Goal: Task Accomplishment & Management: Manage account settings

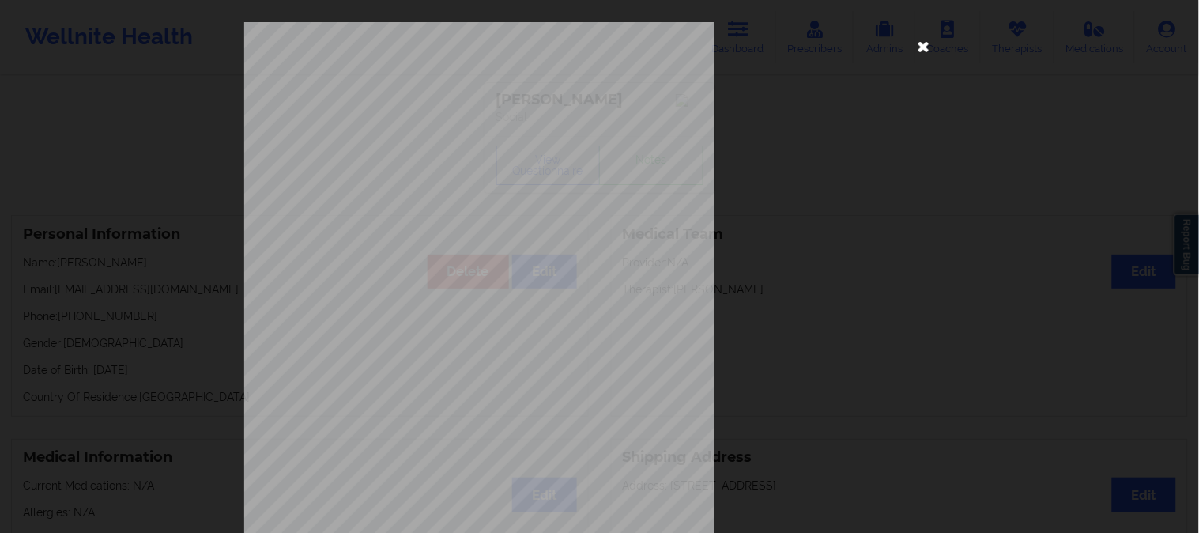
click at [916, 43] on icon at bounding box center [924, 45] width 25 height 25
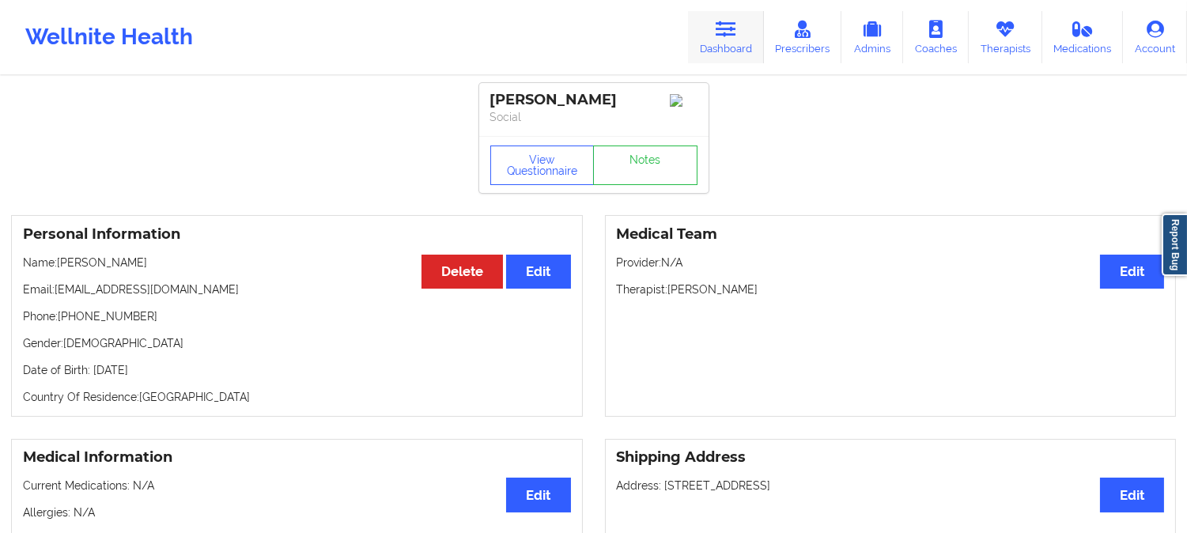
click at [745, 28] on link "Dashboard" at bounding box center [726, 37] width 76 height 52
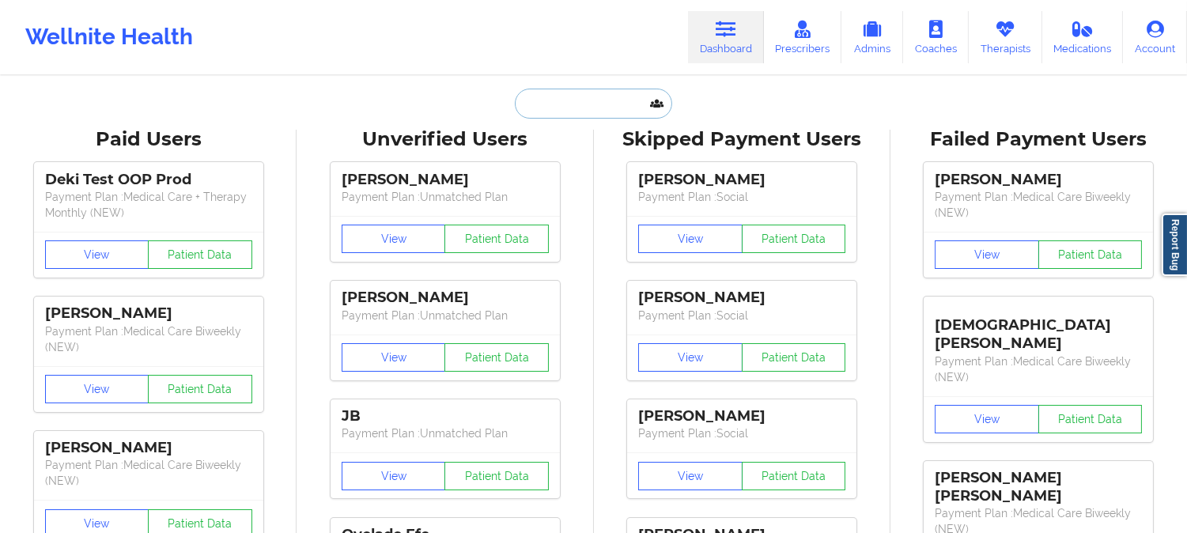
click at [603, 109] on input "text" at bounding box center [593, 104] width 157 height 30
paste input "[PERSON_NAME] abi saab"
type input "[PERSON_NAME] abi saab"
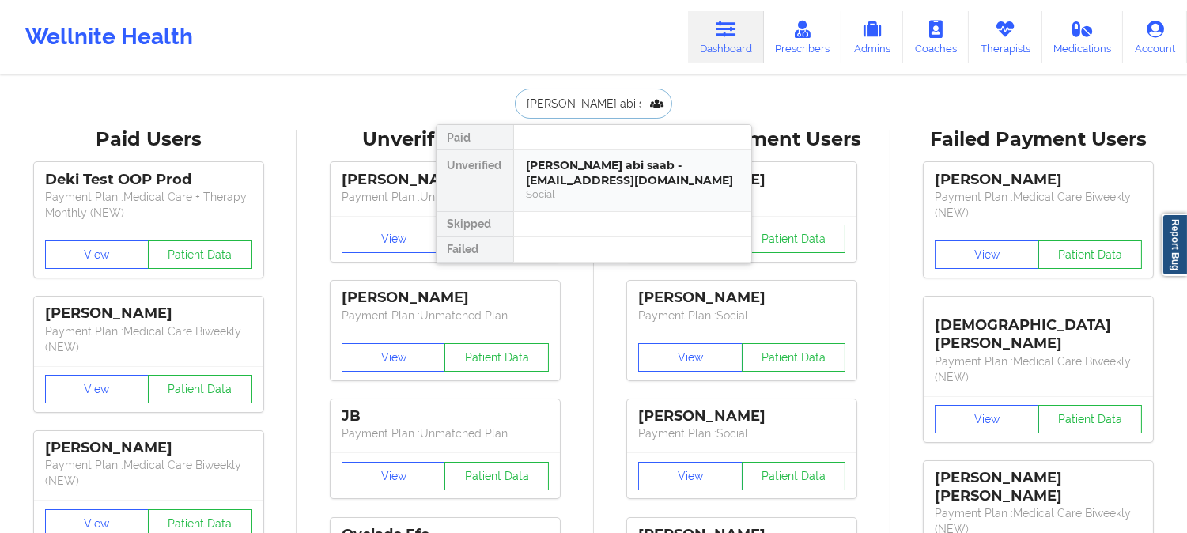
click at [634, 193] on div "Social" at bounding box center [633, 193] width 212 height 13
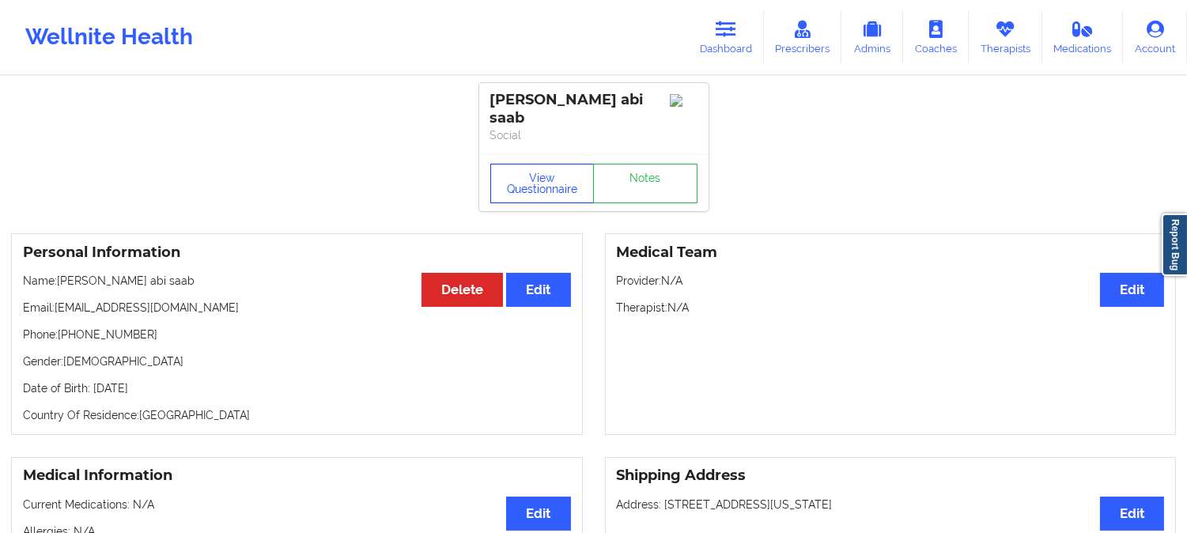
click at [542, 164] on button "View Questionnaire" at bounding box center [542, 184] width 104 height 40
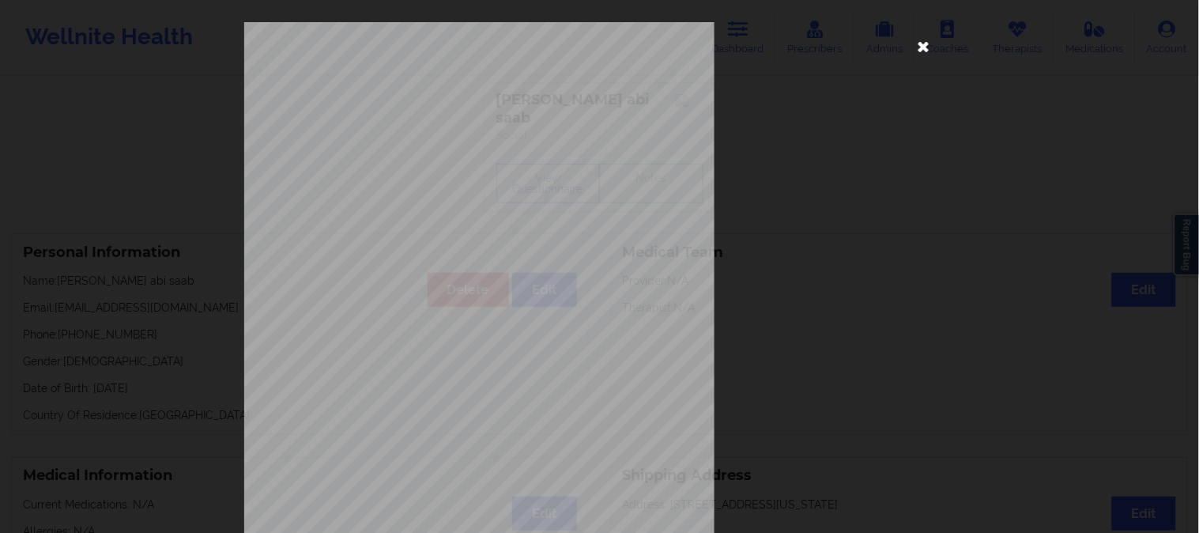
click at [920, 49] on icon at bounding box center [924, 45] width 25 height 25
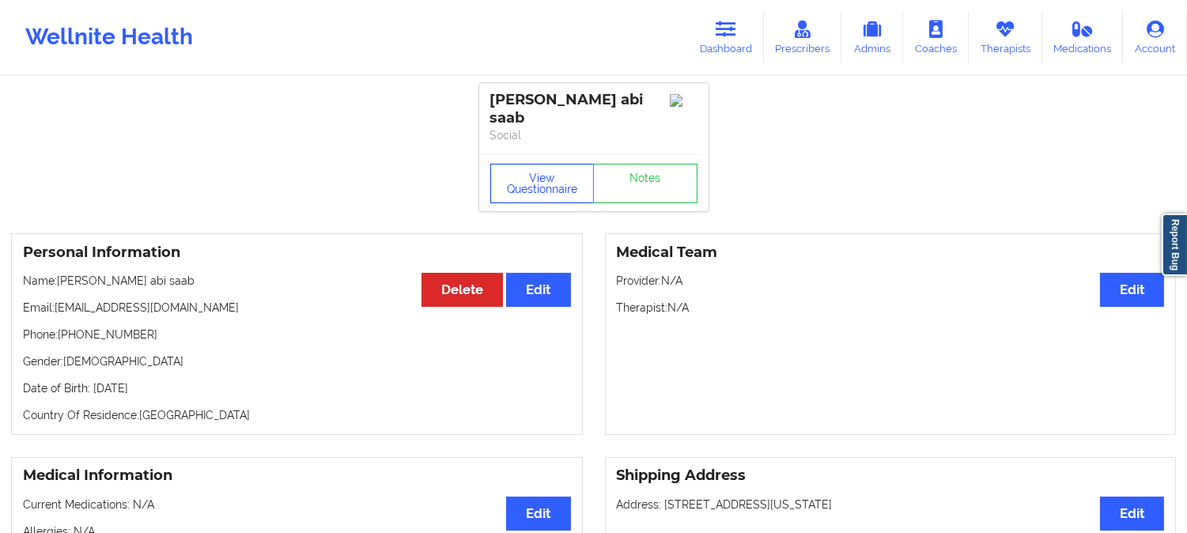
click at [539, 176] on button "View Questionnaire" at bounding box center [542, 184] width 104 height 40
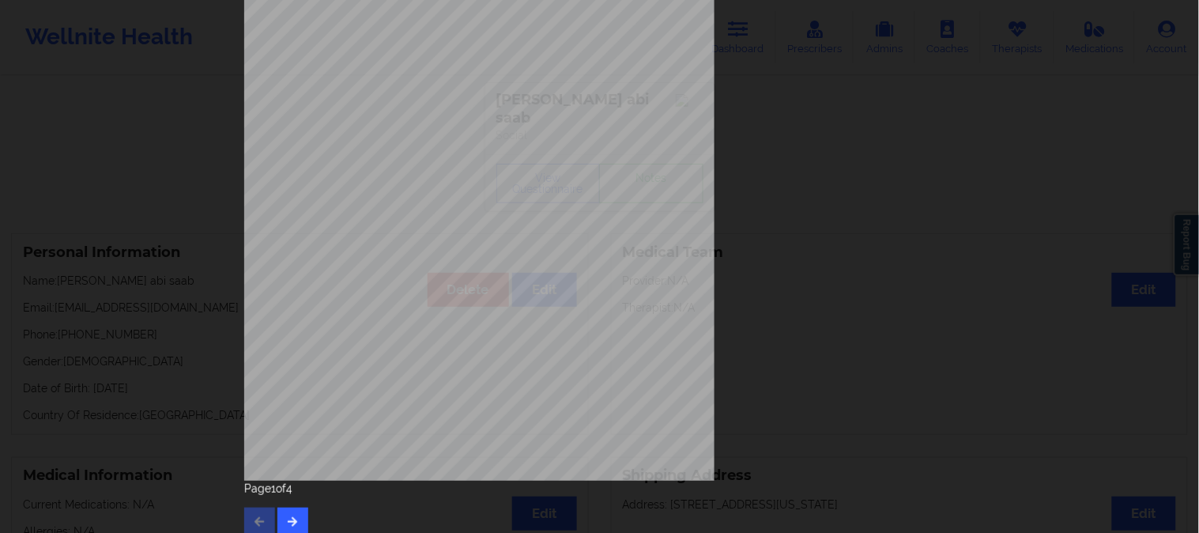
scroll to position [221, 0]
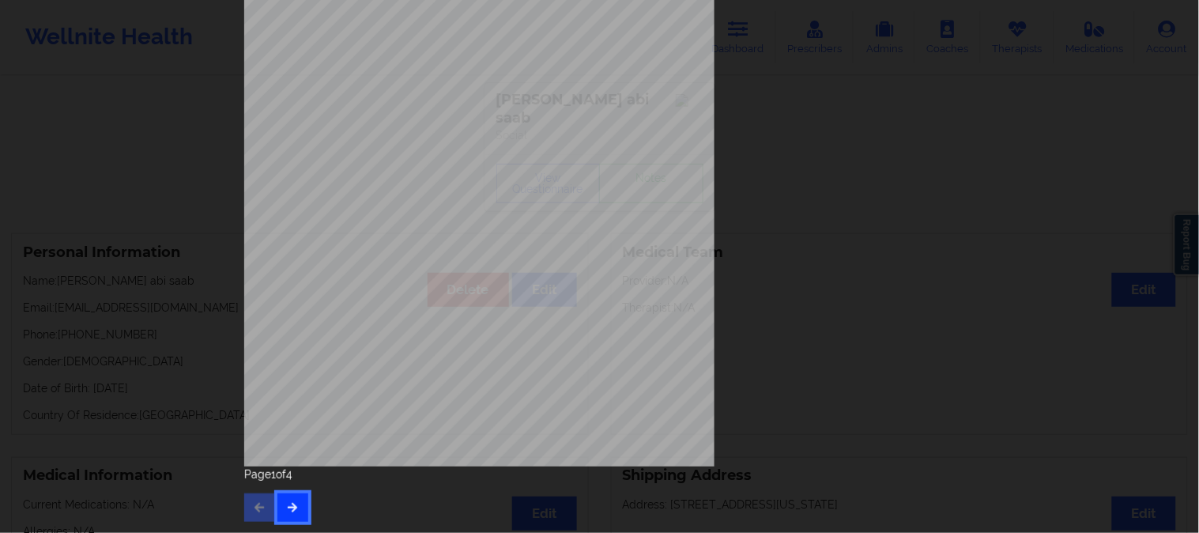
click at [293, 508] on icon "button" at bounding box center [292, 506] width 13 height 9
click at [300, 499] on button "button" at bounding box center [293, 507] width 31 height 28
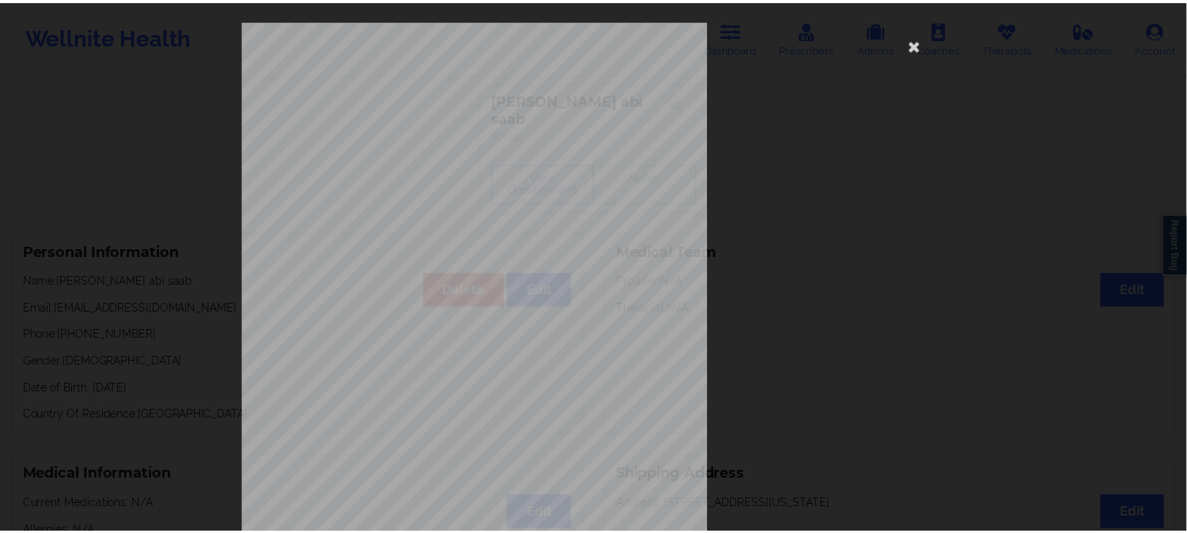
scroll to position [0, 0]
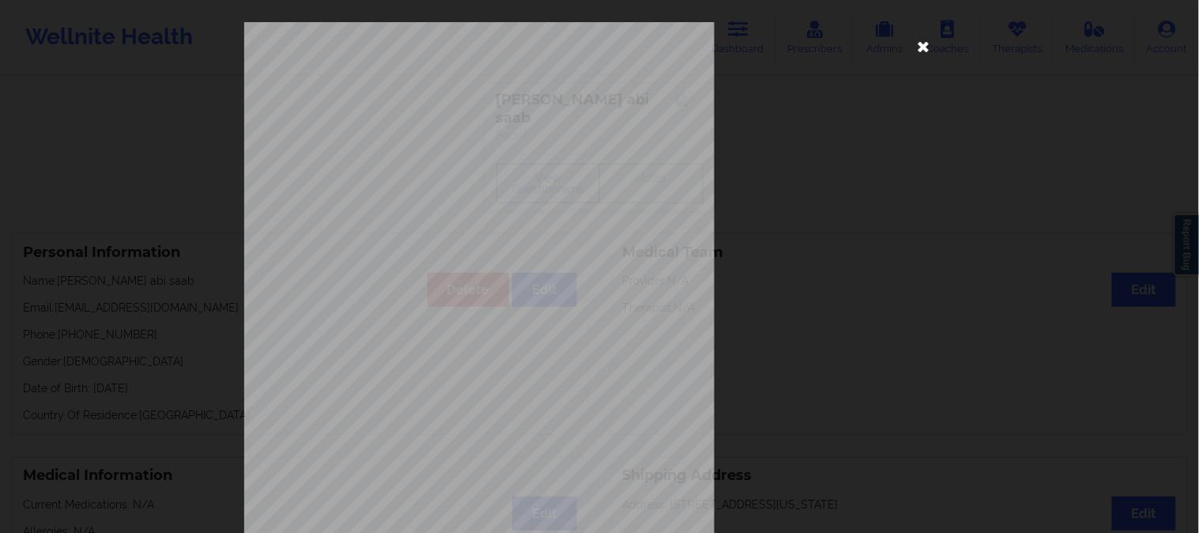
click at [925, 44] on icon at bounding box center [924, 45] width 25 height 25
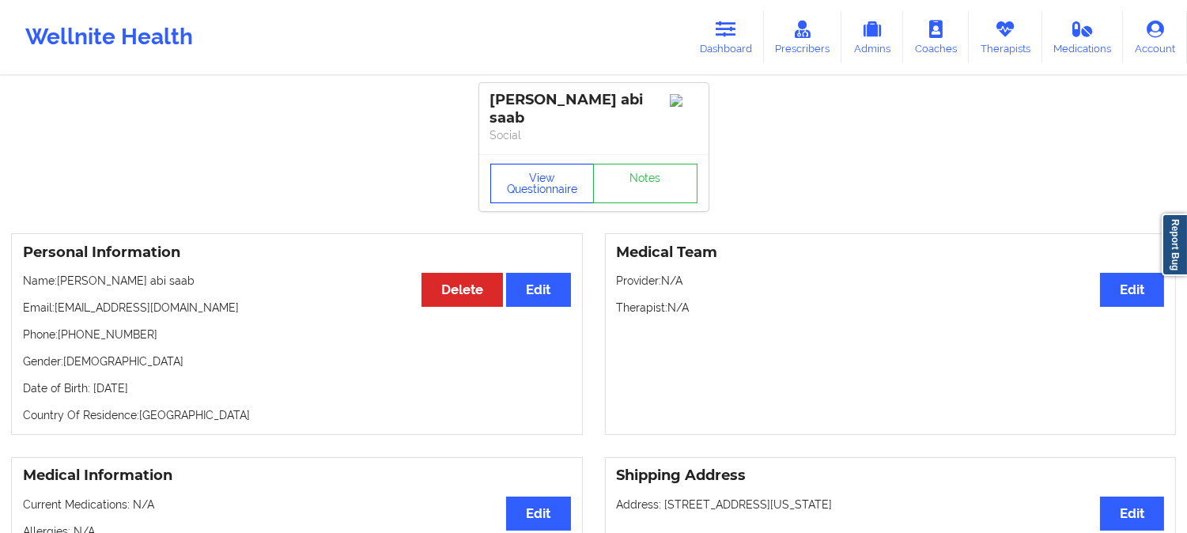
click at [552, 179] on button "View Questionnaire" at bounding box center [542, 184] width 104 height 40
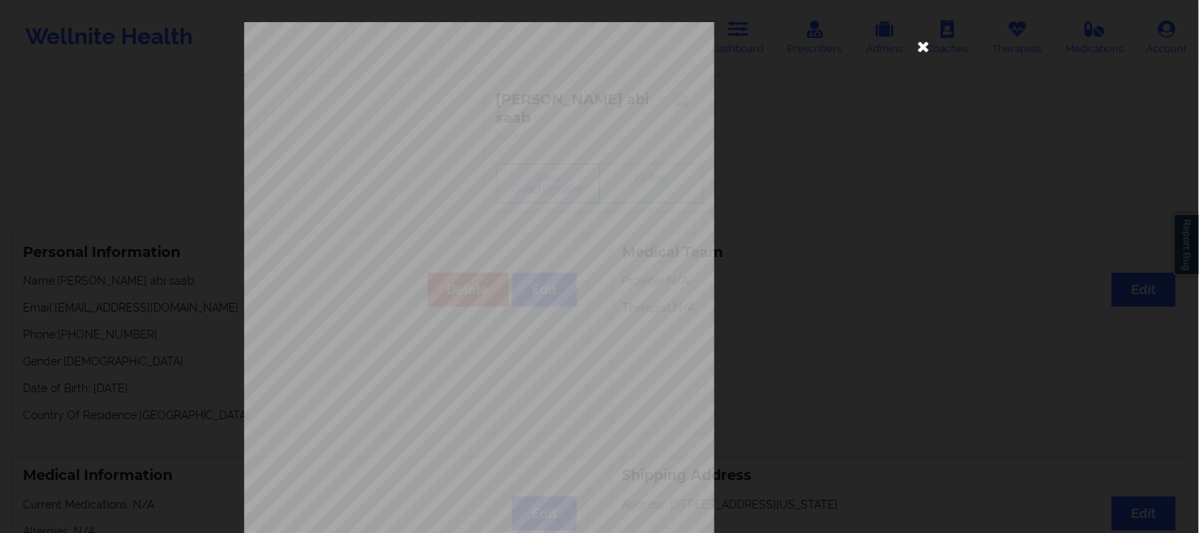
click at [918, 40] on icon at bounding box center [924, 45] width 25 height 25
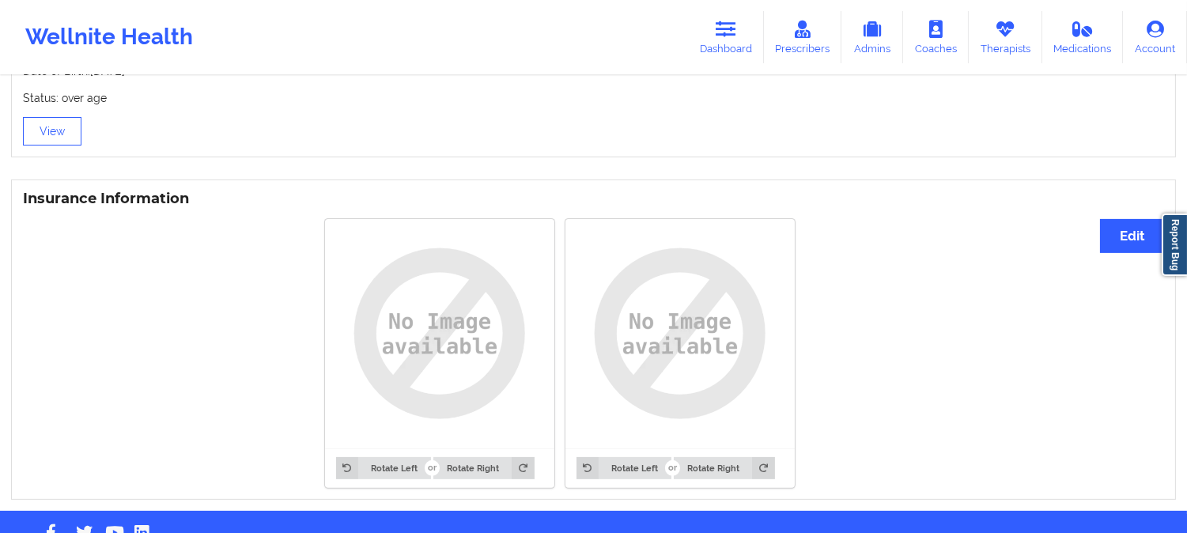
scroll to position [1123, 0]
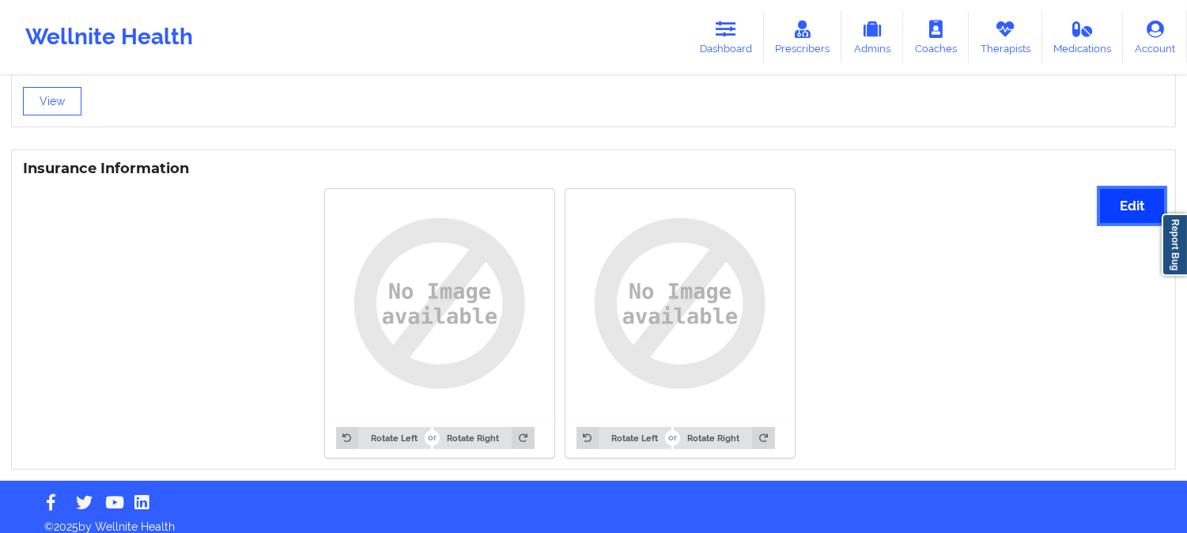
click at [1147, 198] on button "Edit" at bounding box center [1132, 206] width 64 height 34
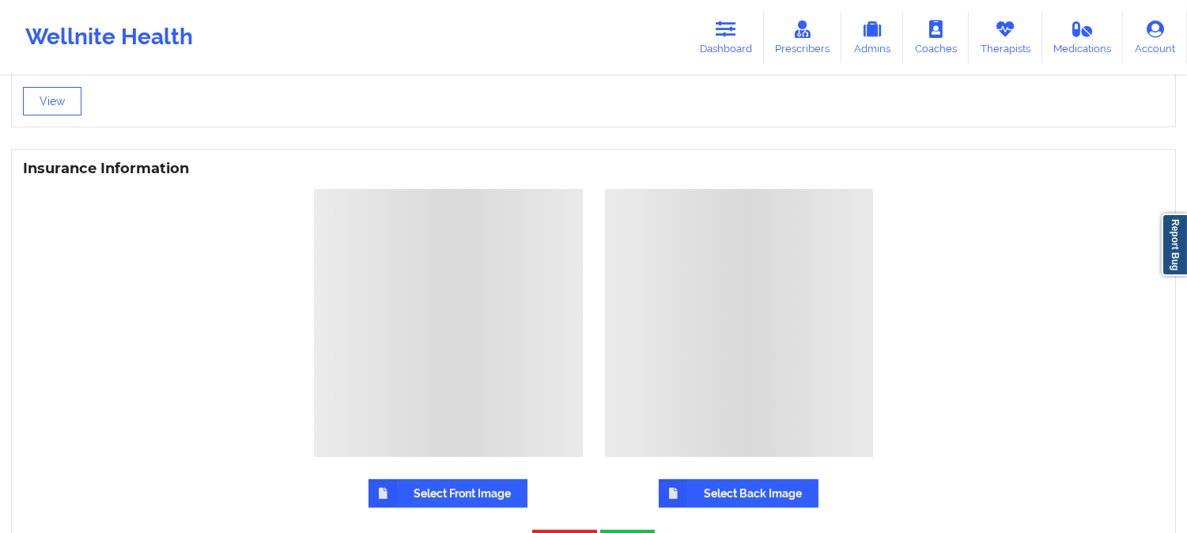
click at [474, 490] on label "Select Front Image" at bounding box center [447, 493] width 159 height 28
click at [0, 0] on input "Select Front Image" at bounding box center [0, 0] width 0 height 0
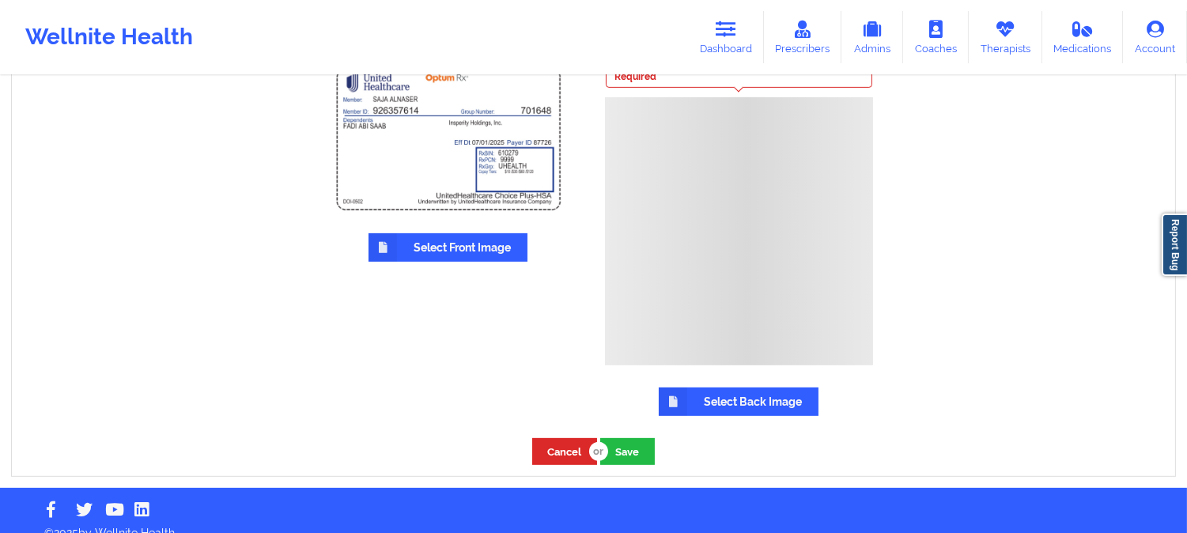
scroll to position [1253, 0]
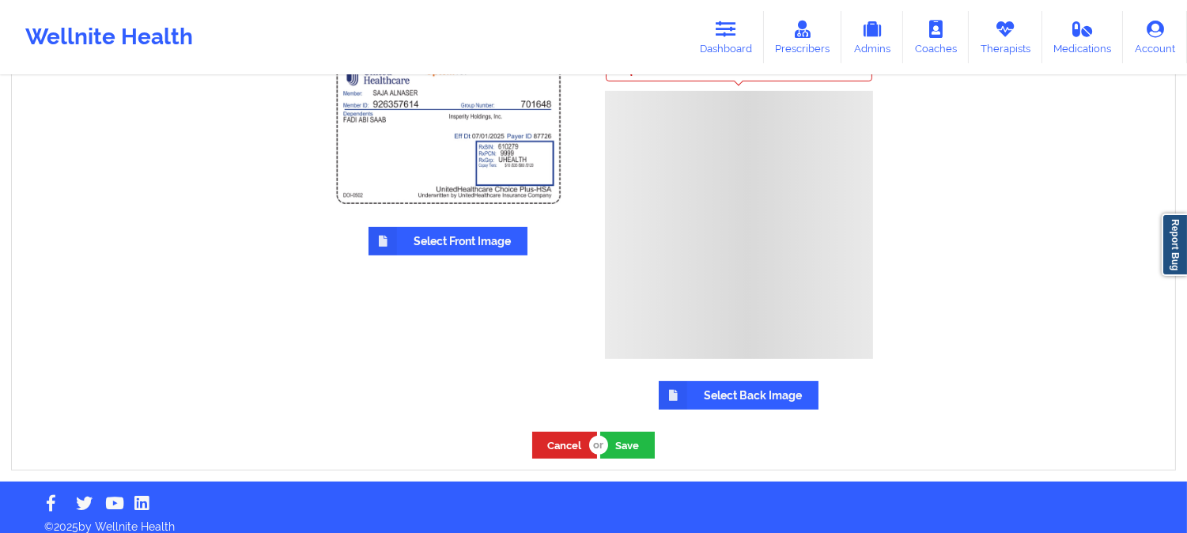
click at [731, 385] on label "Select Back Image" at bounding box center [739, 395] width 160 height 28
click at [0, 0] on input "Select Back Image" at bounding box center [0, 0] width 0 height 0
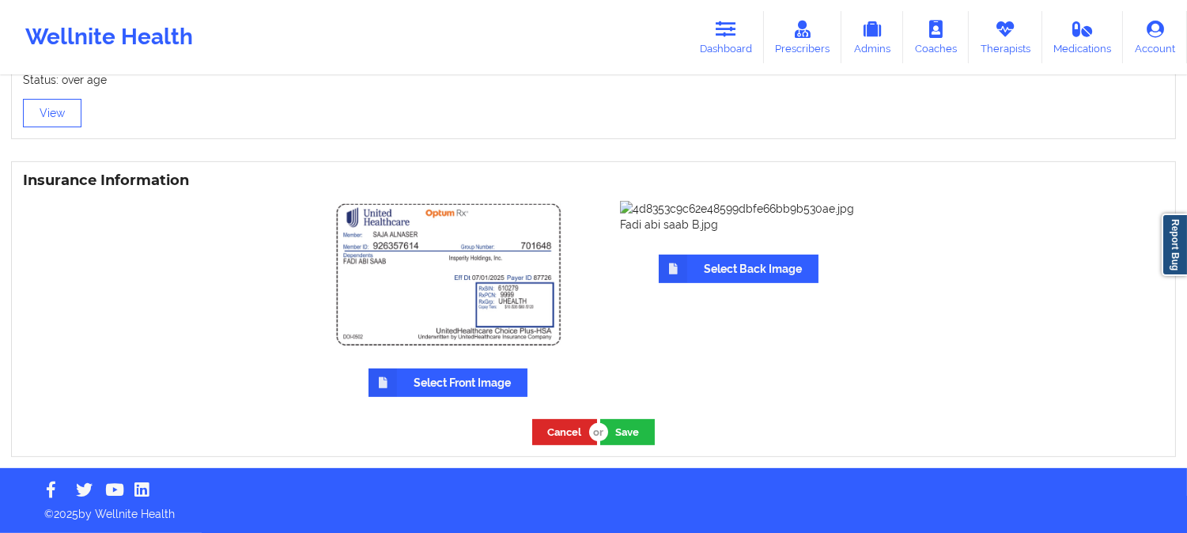
scroll to position [1104, 0]
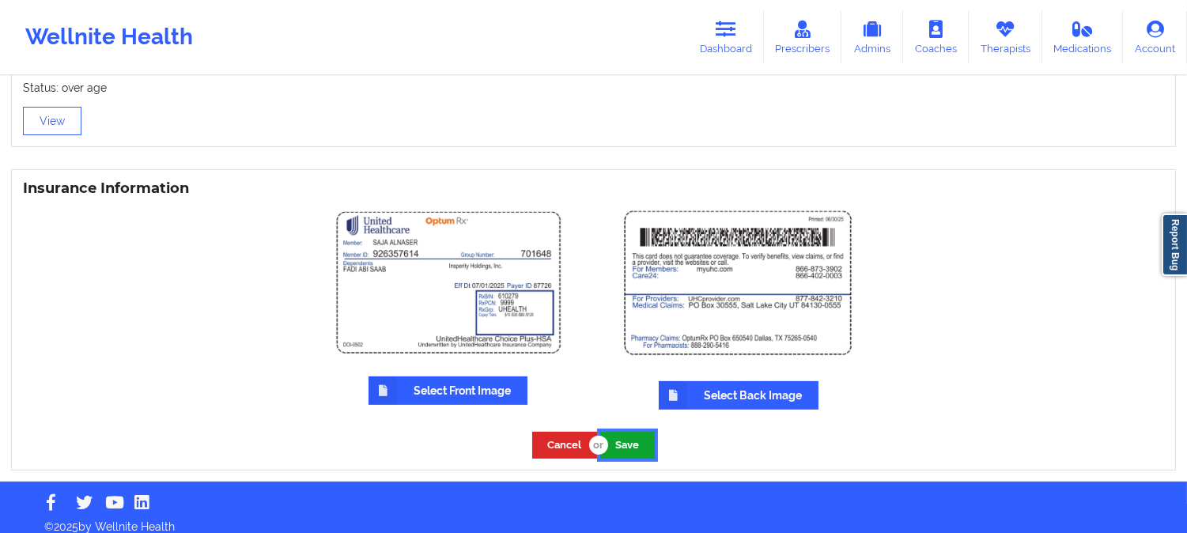
click at [625, 438] on button "Save" at bounding box center [627, 445] width 55 height 26
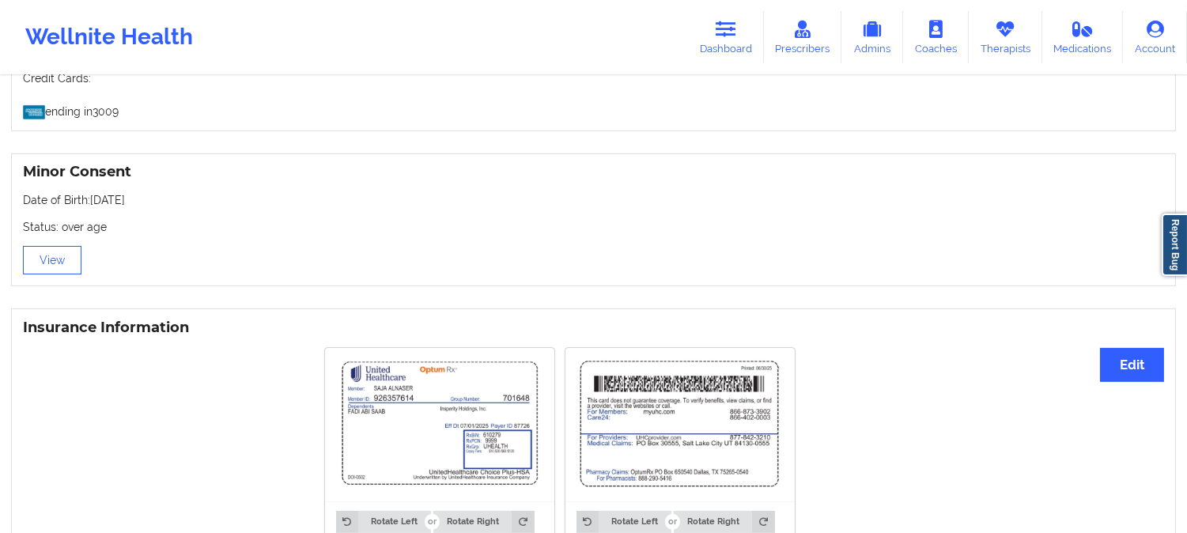
scroll to position [966, 0]
drag, startPoint x: 151, startPoint y: 187, endPoint x: 92, endPoint y: 183, distance: 59.4
click at [92, 191] on p "Date of Birth: [DEMOGRAPHIC_DATA]" at bounding box center [593, 199] width 1141 height 16
copy p "[DATE]"
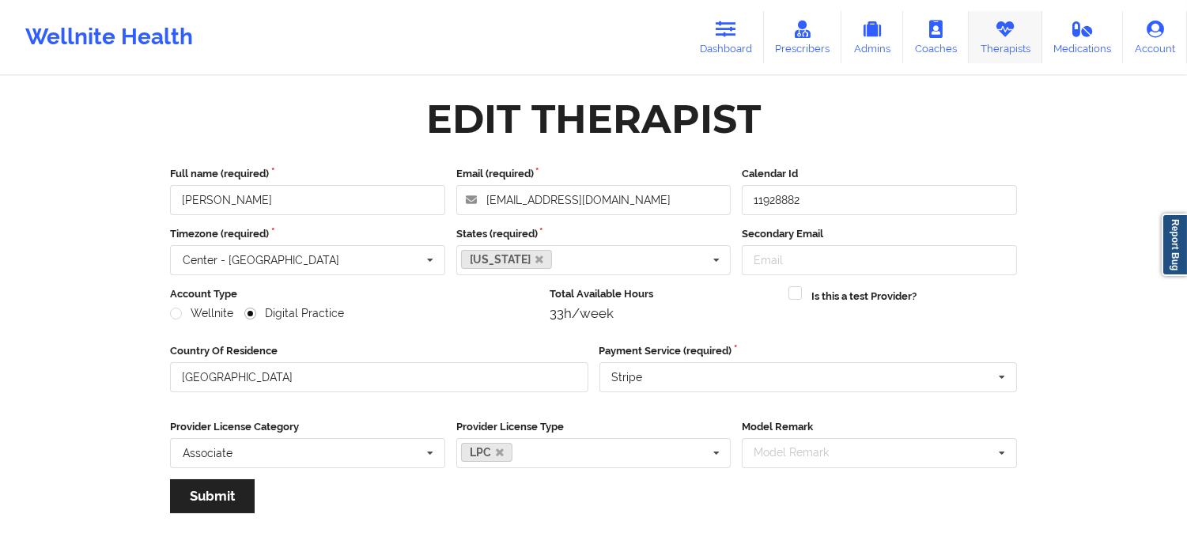
click at [1023, 43] on link "Therapists" at bounding box center [1006, 37] width 74 height 52
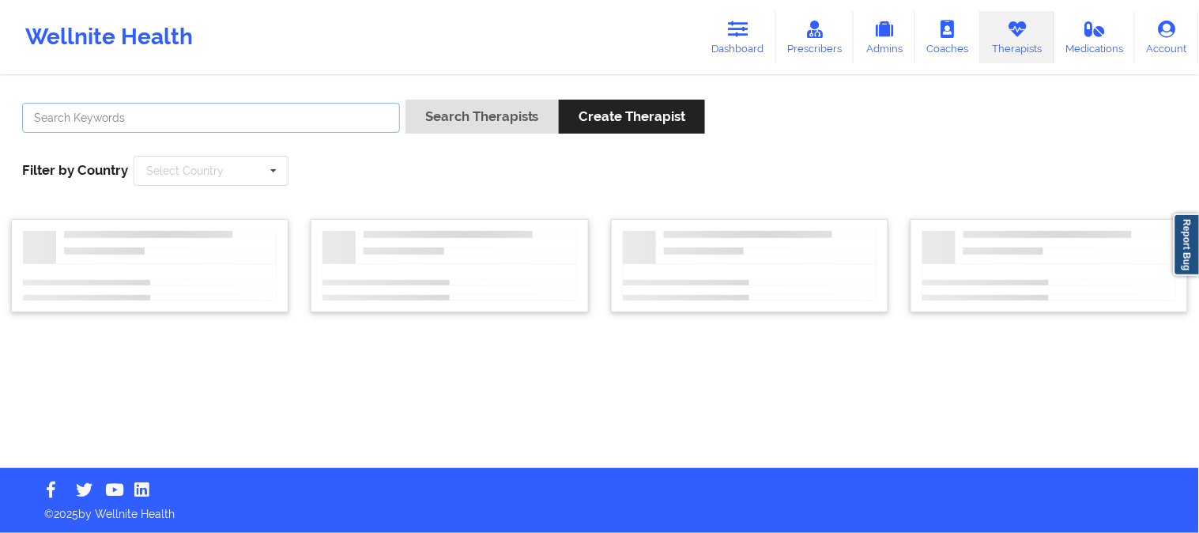
click at [198, 120] on input "text" at bounding box center [211, 118] width 378 height 30
paste input "Yvonne Woods"
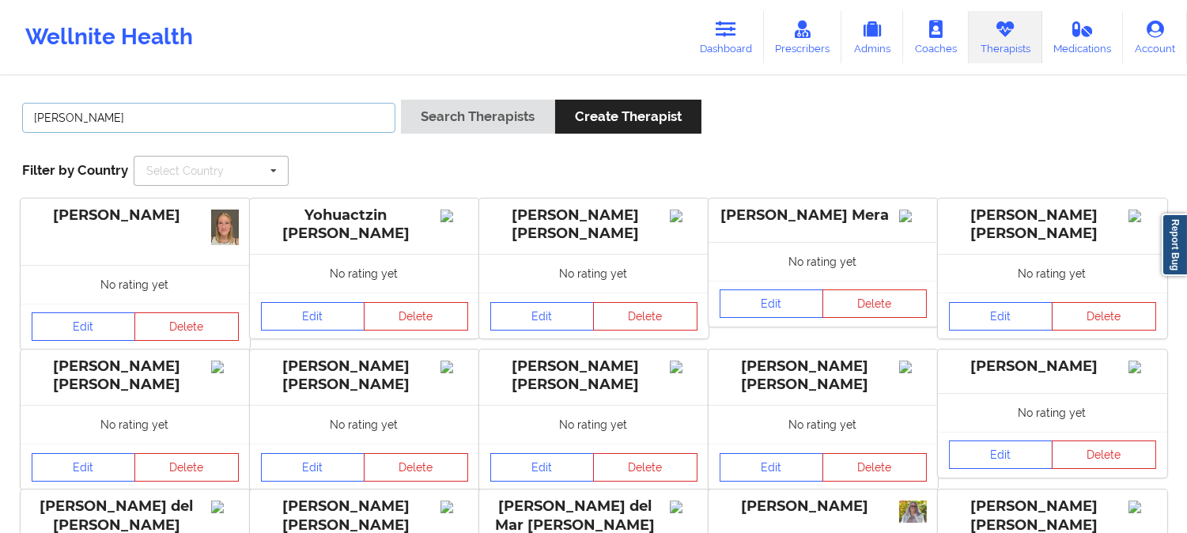
type input "Yvonne Woods"
click at [229, 176] on input "text" at bounding box center [211, 171] width 153 height 28
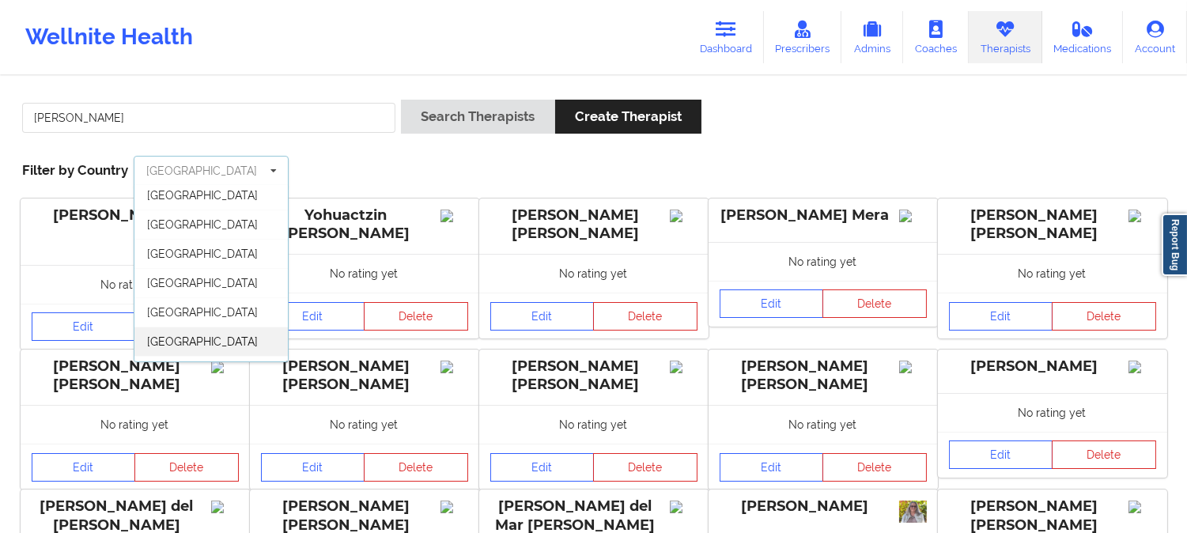
scroll to position [87, 0]
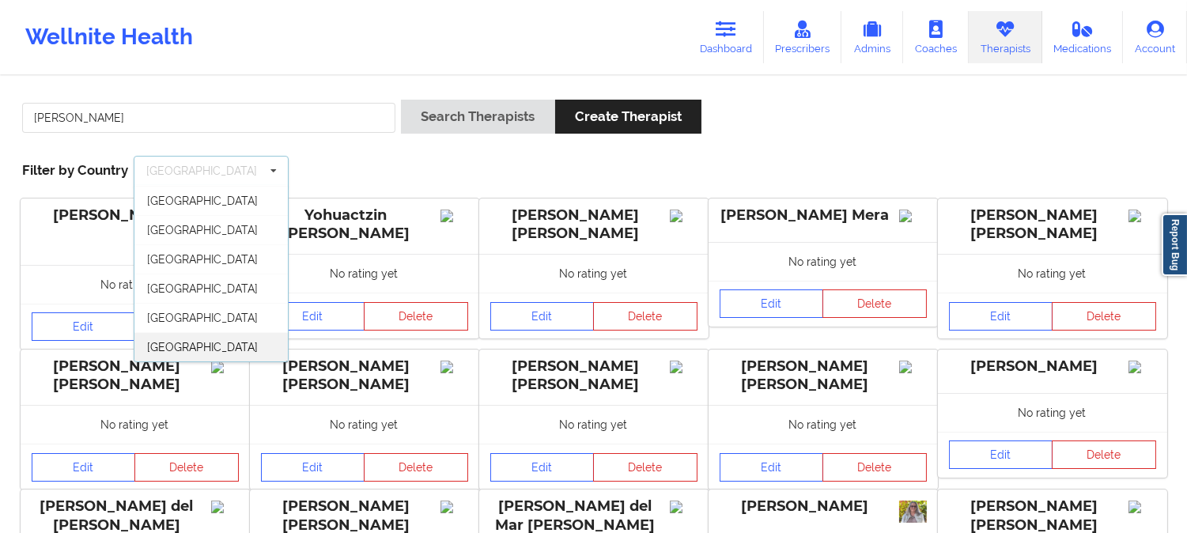
click at [216, 346] on div "[GEOGRAPHIC_DATA]" at bounding box center [210, 346] width 153 height 29
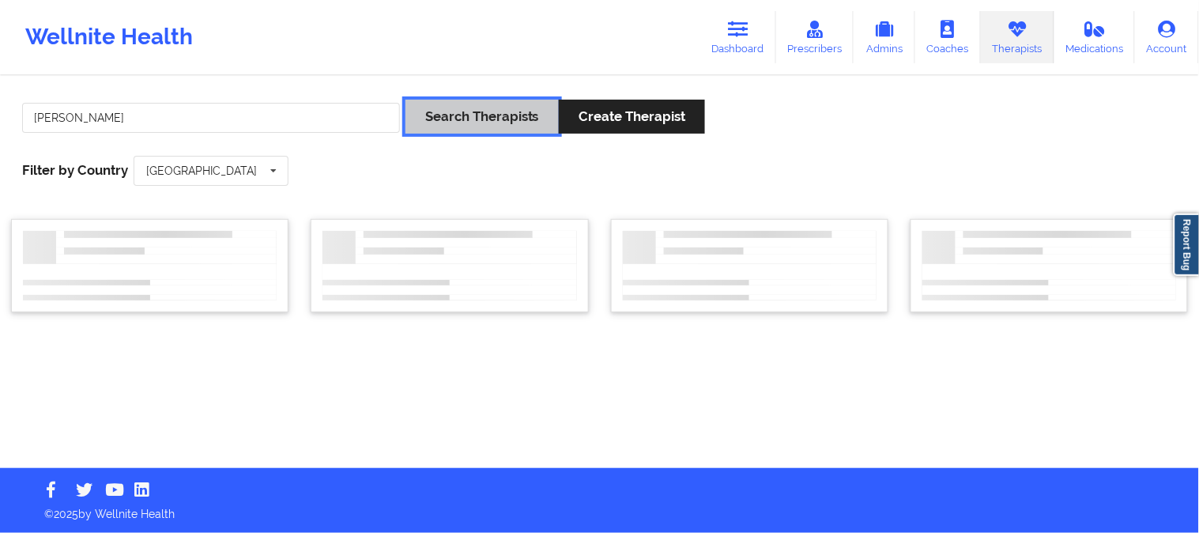
click at [508, 123] on button "Search Therapists" at bounding box center [482, 117] width 153 height 34
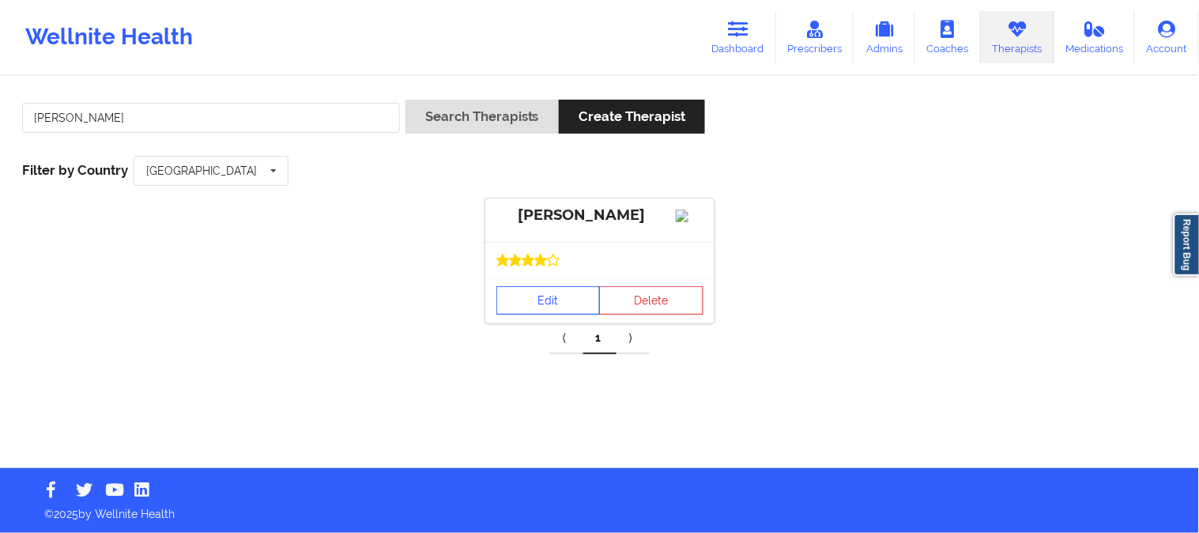
click at [548, 315] on link "Edit" at bounding box center [549, 300] width 104 height 28
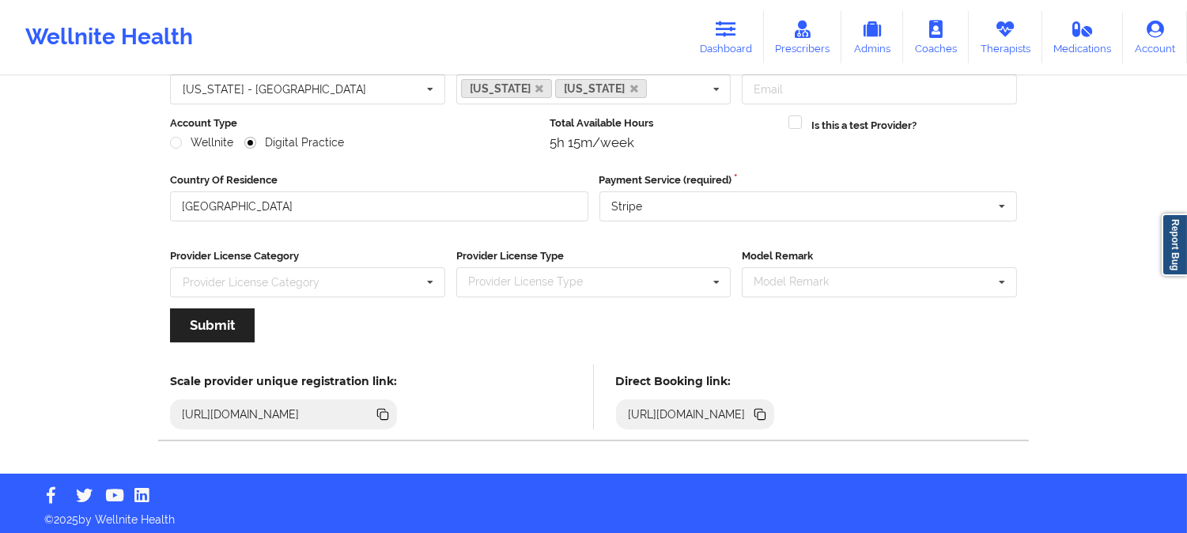
scroll to position [176, 0]
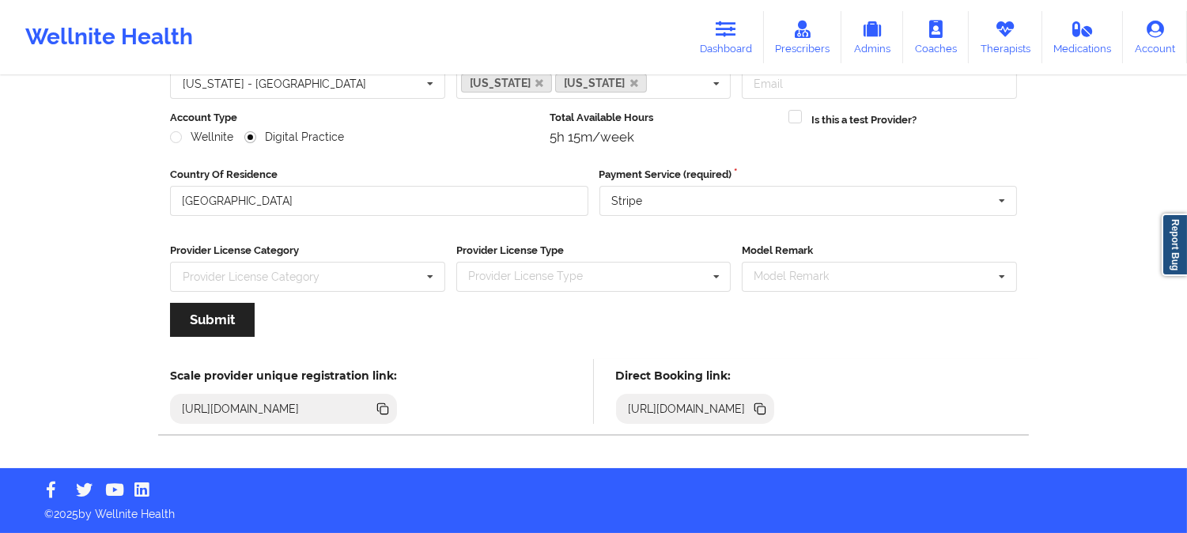
click at [765, 408] on icon at bounding box center [761, 410] width 8 height 8
click at [1005, 42] on link "Therapists" at bounding box center [1006, 37] width 74 height 52
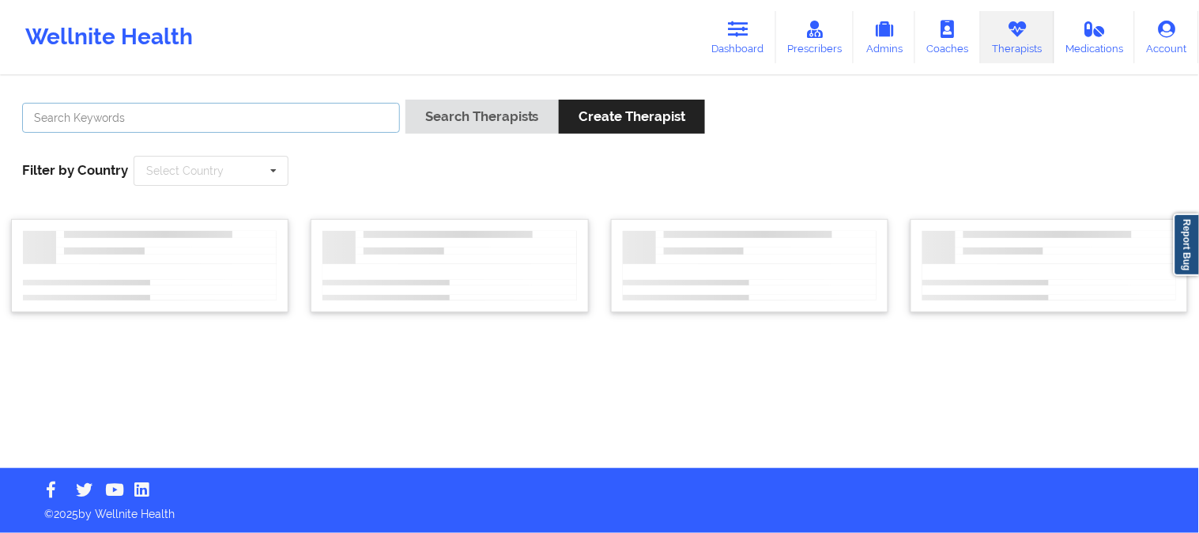
click at [315, 120] on input "text" at bounding box center [211, 118] width 378 height 30
paste input "Jazmin Roberts"
type input "Jazmin Roberts"
drag, startPoint x: 436, startPoint y: 134, endPoint x: 446, endPoint y: 131, distance: 10.8
click at [438, 133] on div "Search Therapists Create Therapist" at bounding box center [556, 122] width 300 height 45
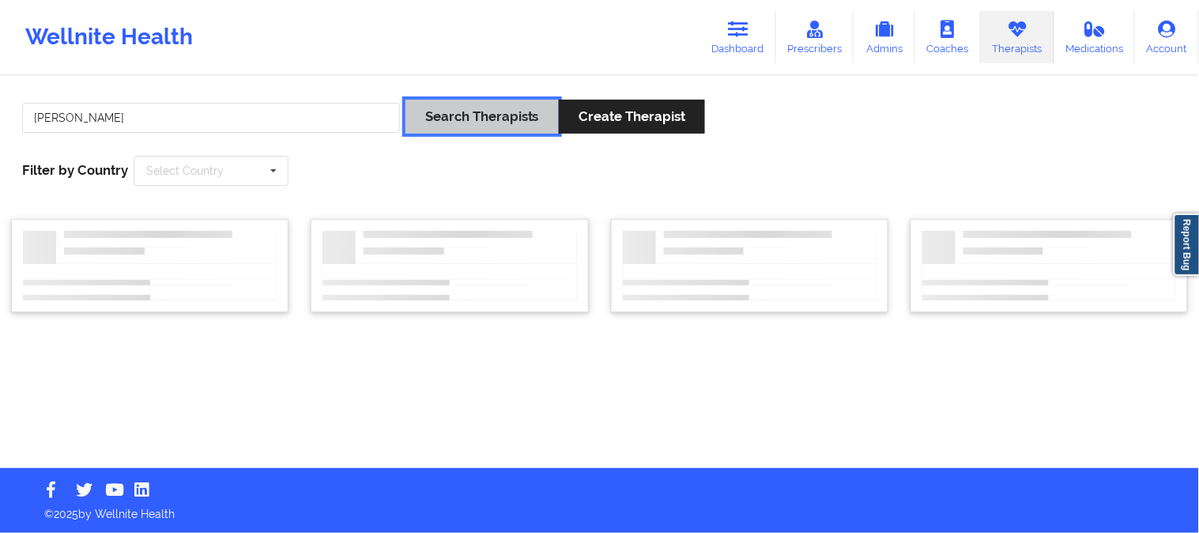
click at [500, 111] on button "Search Therapists" at bounding box center [482, 117] width 153 height 34
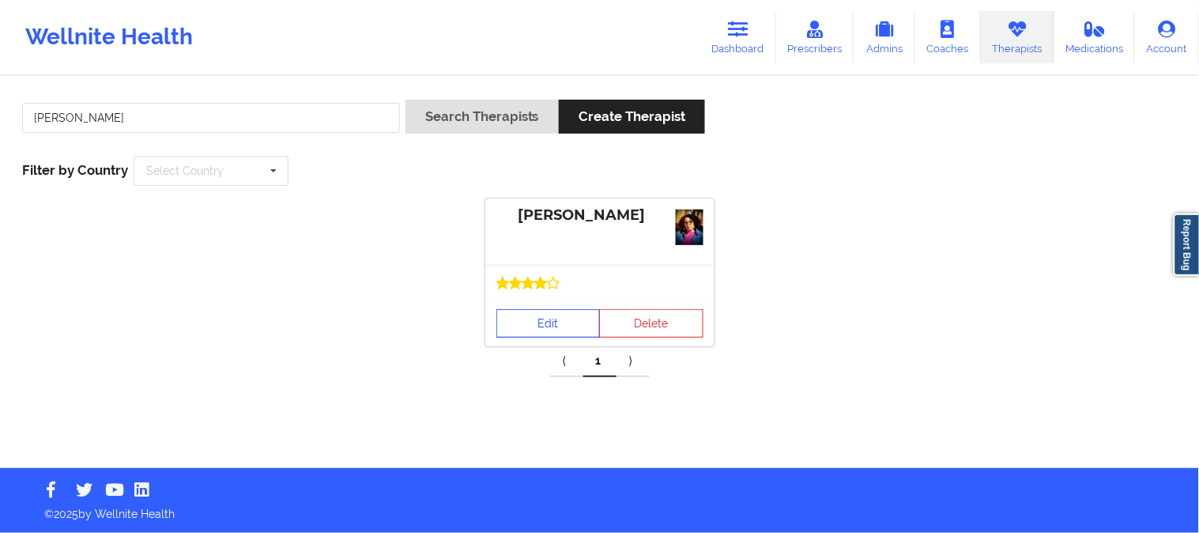
click at [576, 336] on link "Edit" at bounding box center [549, 323] width 104 height 28
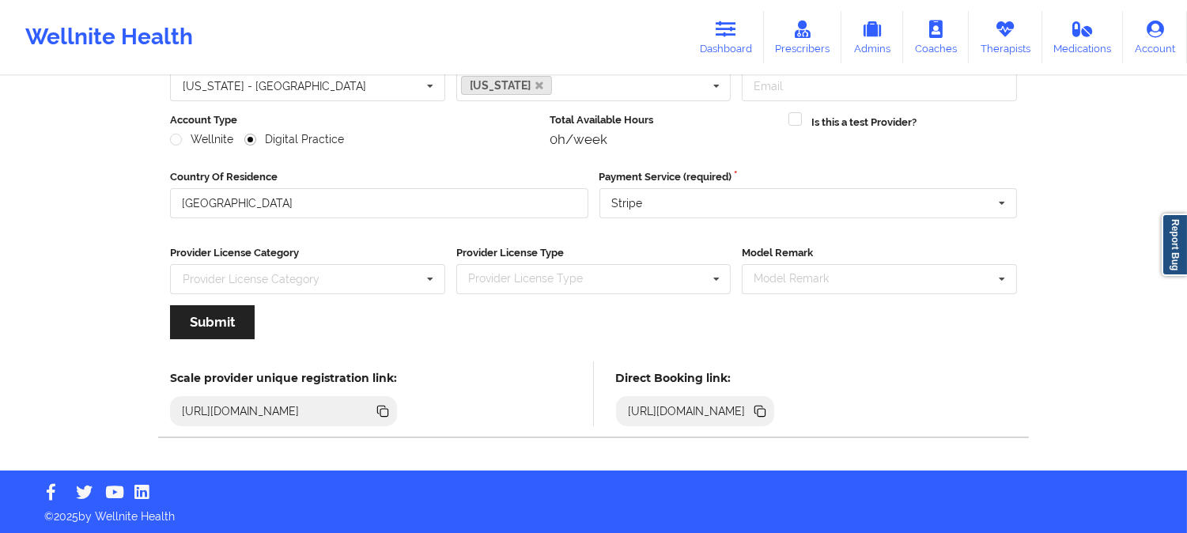
scroll to position [176, 0]
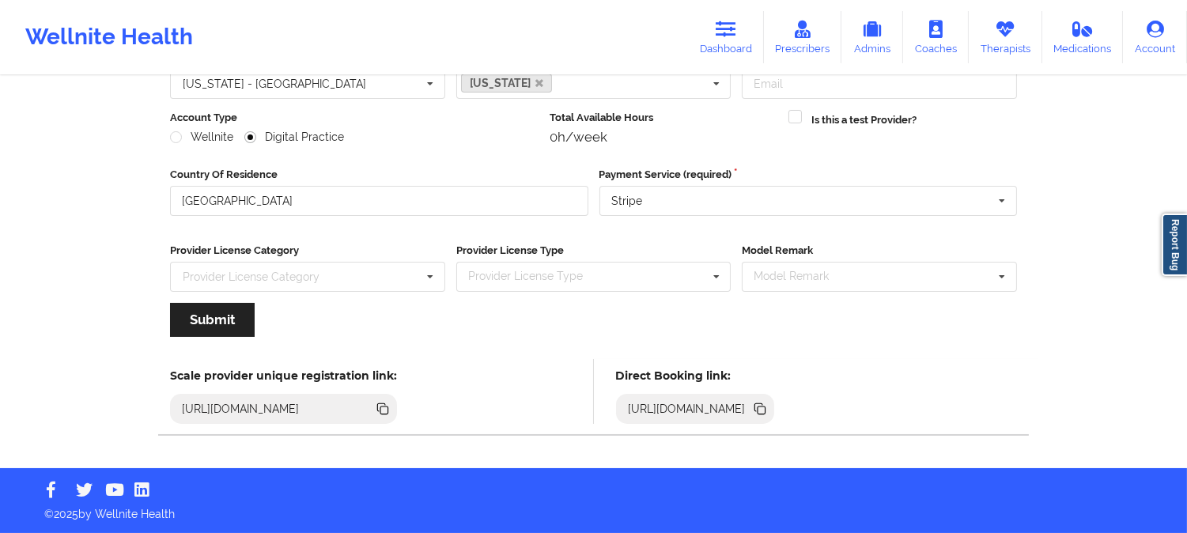
click at [765, 409] on icon at bounding box center [761, 410] width 8 height 8
